Goal: Task Accomplishment & Management: Use online tool/utility

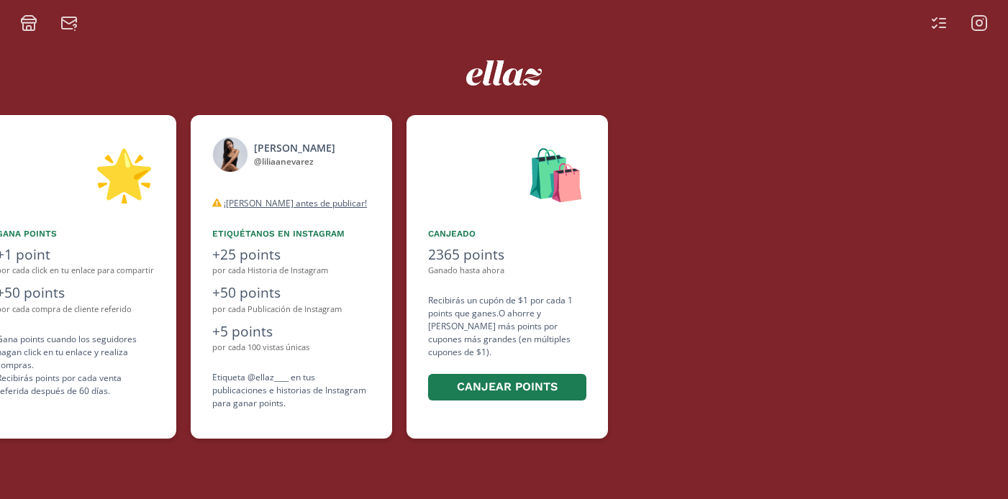
scroll to position [0, 863]
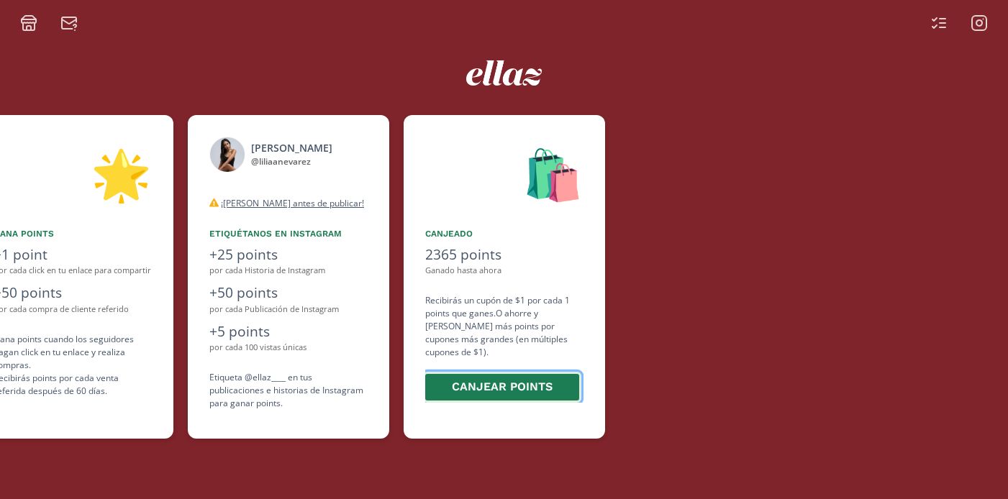
click at [490, 377] on button "Canjear points" at bounding box center [502, 387] width 158 height 31
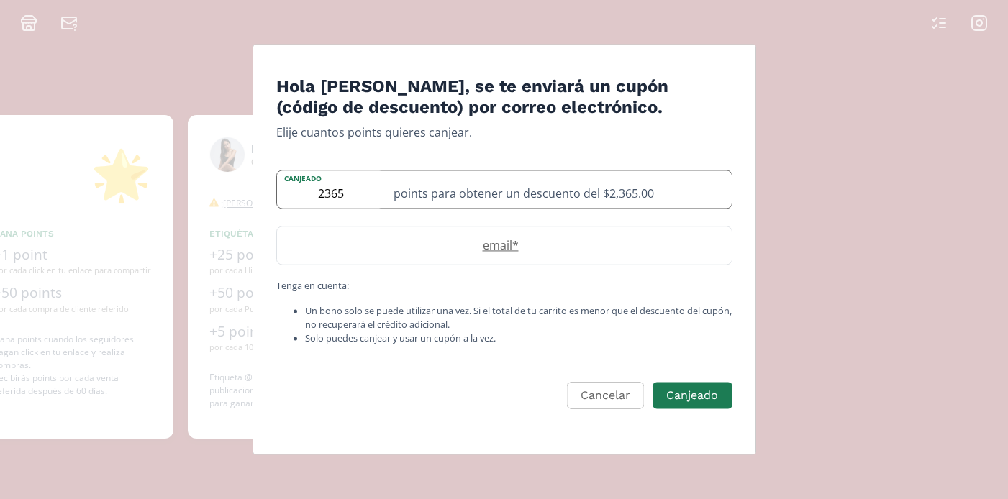
click at [628, 187] on div "points para obtener un descuento del $2,365.00" at bounding box center [558, 188] width 347 height 37
click at [638, 194] on div "points para obtener un descuento del $2,365.00" at bounding box center [558, 188] width 347 height 37
click at [331, 190] on input "2365" at bounding box center [331, 188] width 108 height 37
click at [342, 196] on input "2265" at bounding box center [331, 188] width 108 height 37
type input "2239"
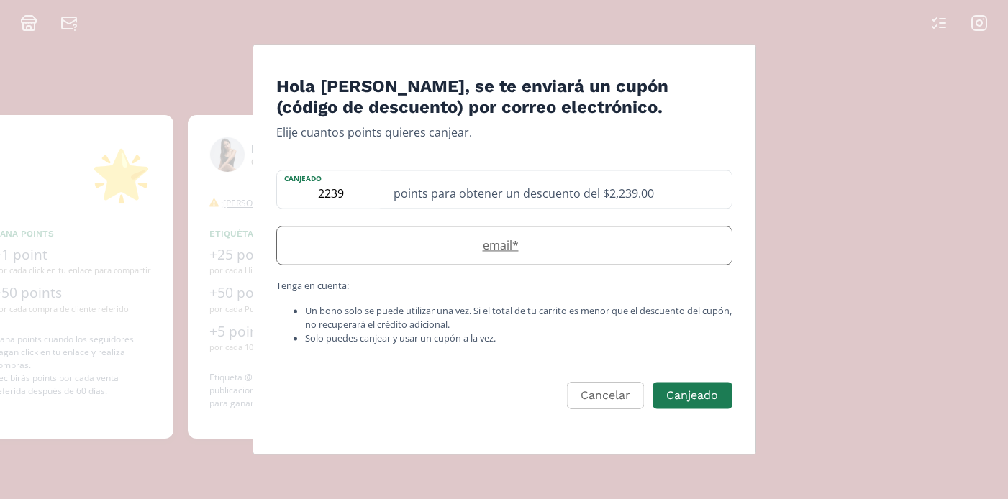
click at [561, 242] on label "email *" at bounding box center [497, 245] width 440 height 17
type input "[EMAIL_ADDRESS][DOMAIN_NAME]"
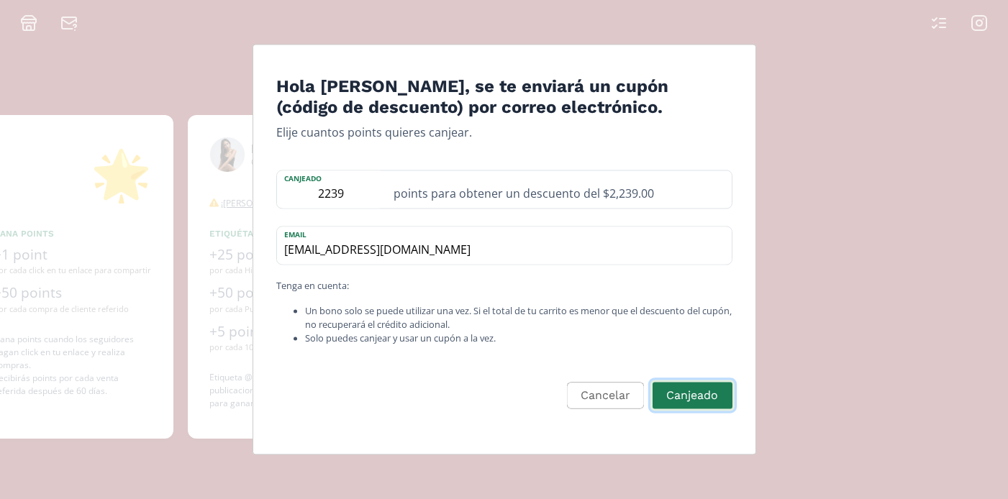
click at [692, 396] on button "Canjeado" at bounding box center [691, 396] width 83 height 31
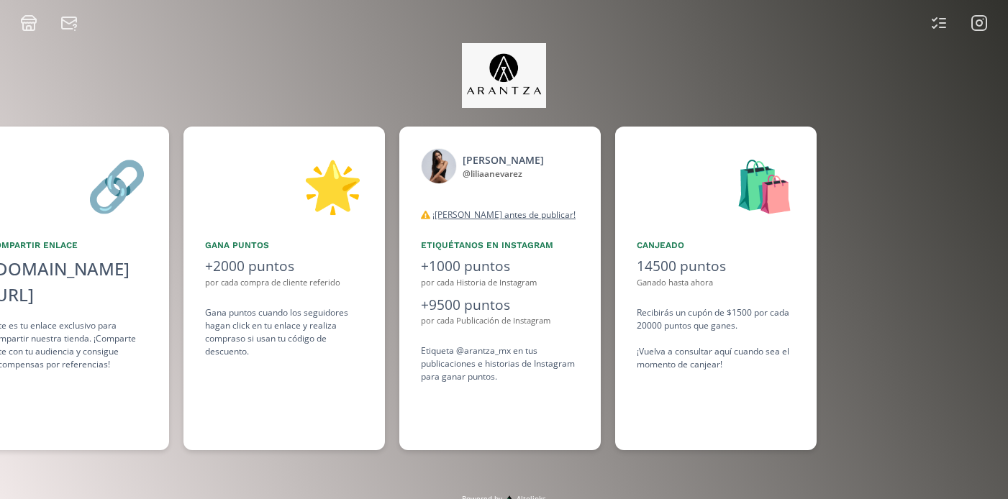
scroll to position [0, 863]
